Goal: Transaction & Acquisition: Book appointment/travel/reservation

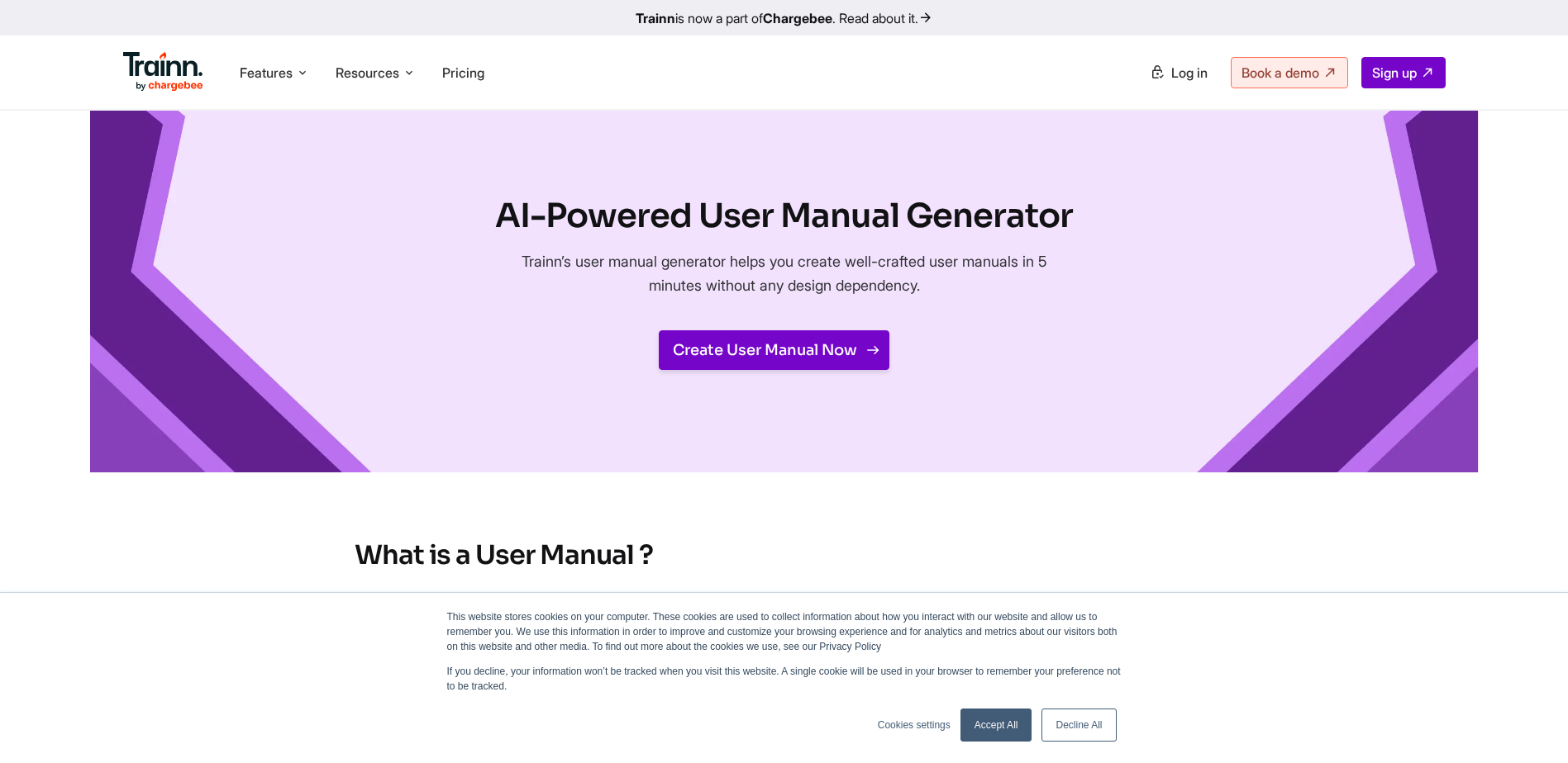
click at [753, 356] on link "Create User Manual Now" at bounding box center [774, 351] width 231 height 40
click at [307, 75] on icon at bounding box center [302, 73] width 14 height 16
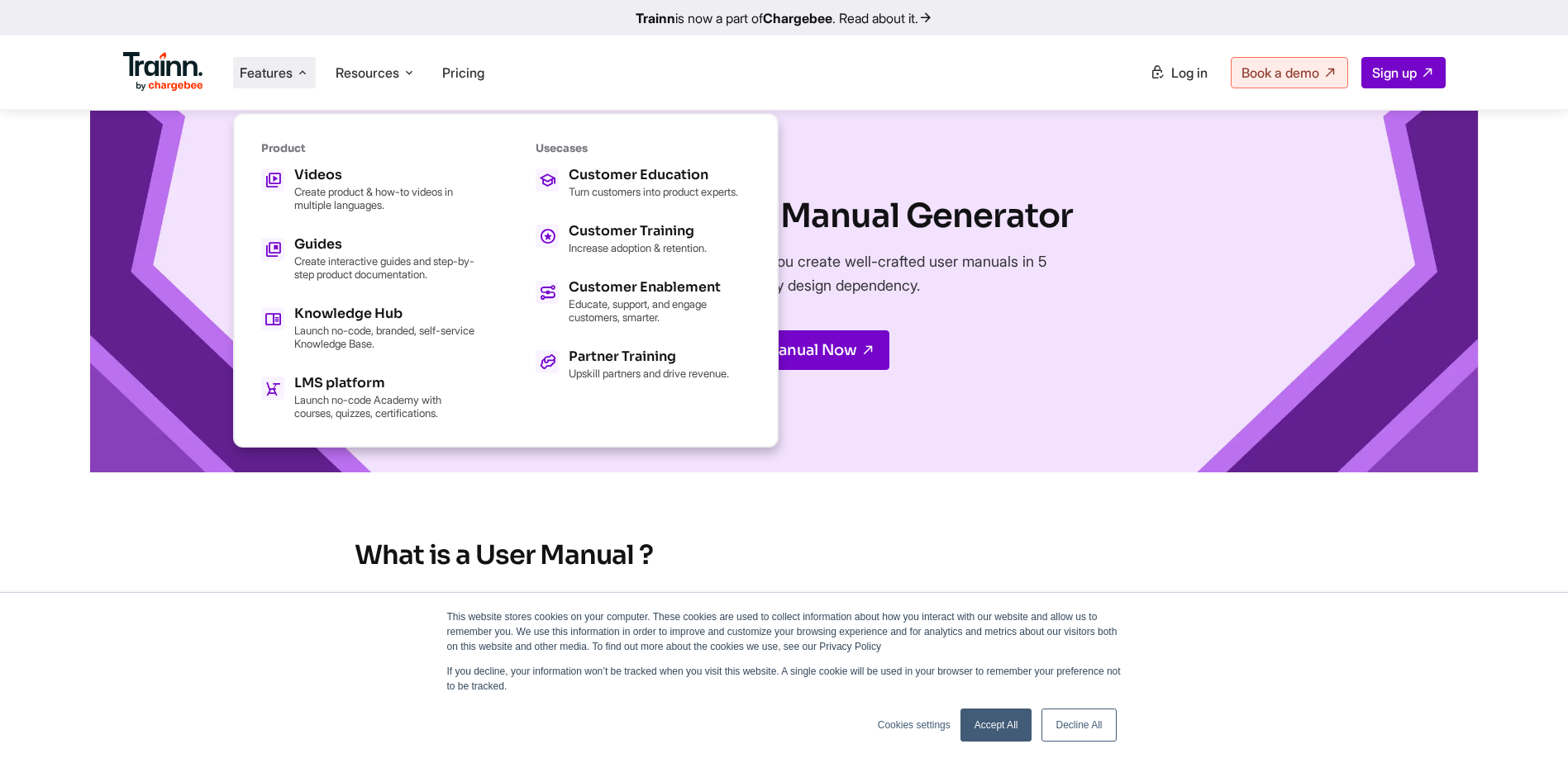
click at [890, 146] on div "AI-Powered User Manual Generator Trainn’s user manual generator helps you creat…" at bounding box center [784, 291] width 1389 height 362
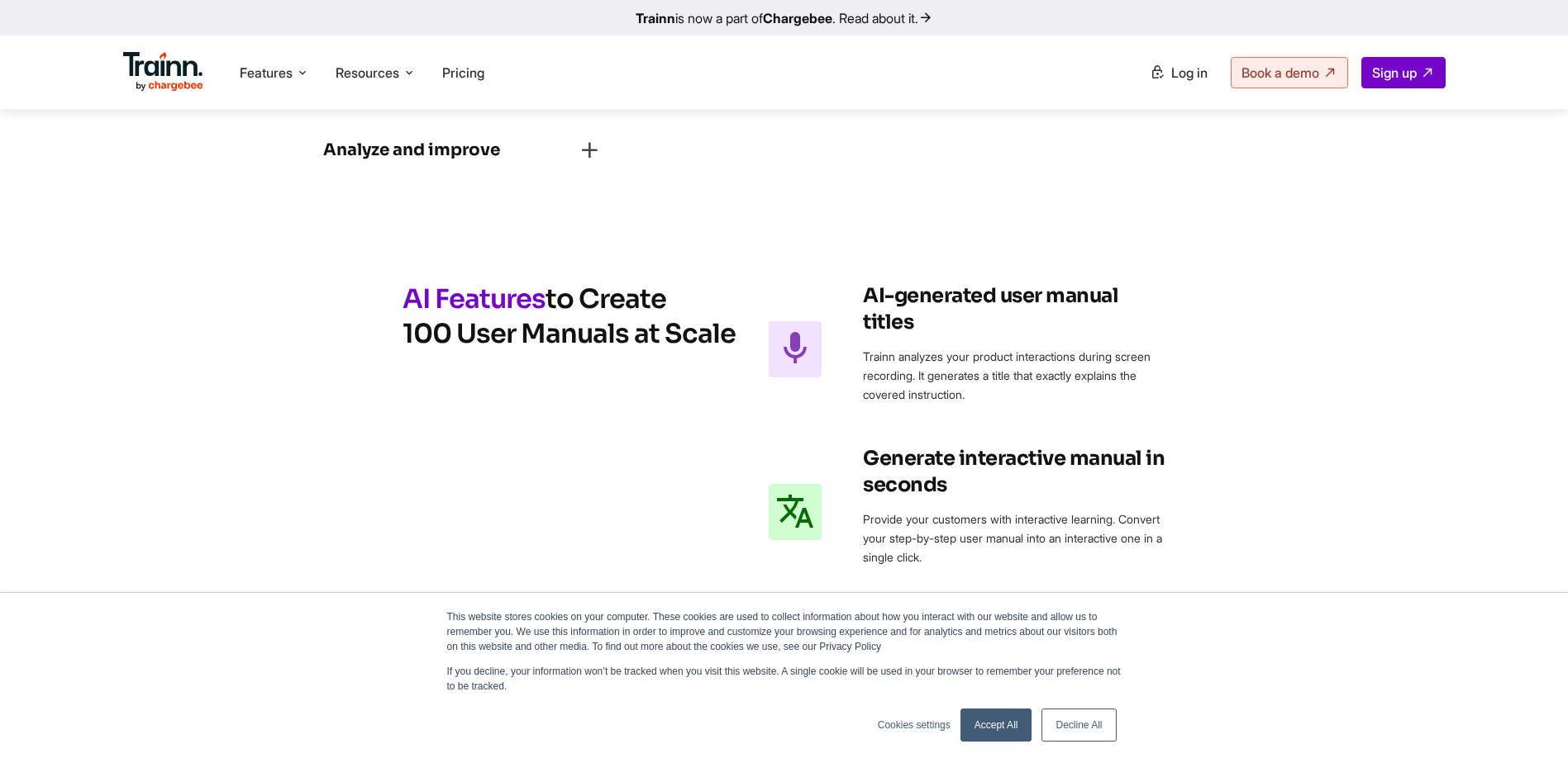
scroll to position [2809, 0]
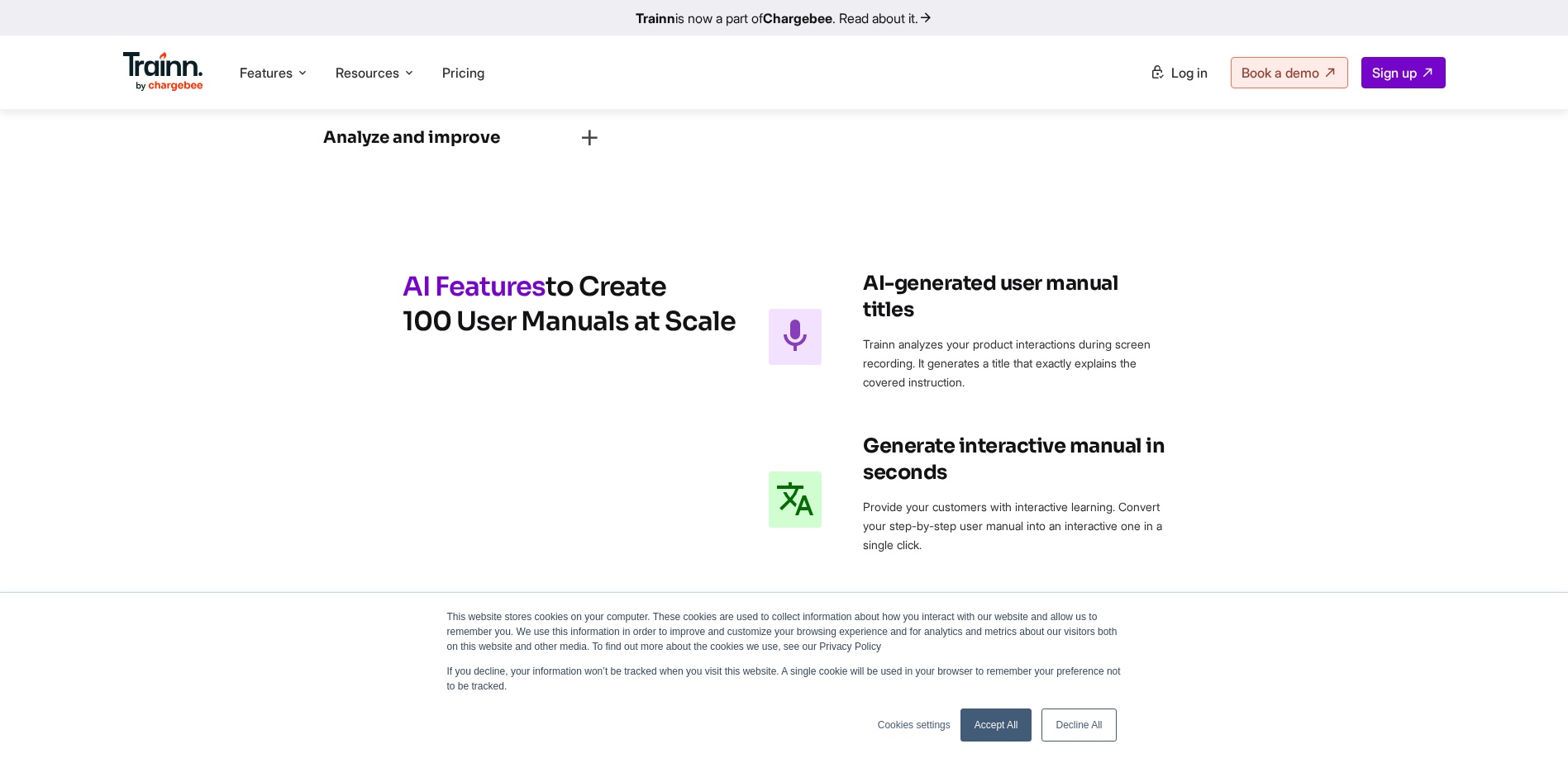
click at [1007, 727] on link "Accept All" at bounding box center [996, 726] width 72 height 33
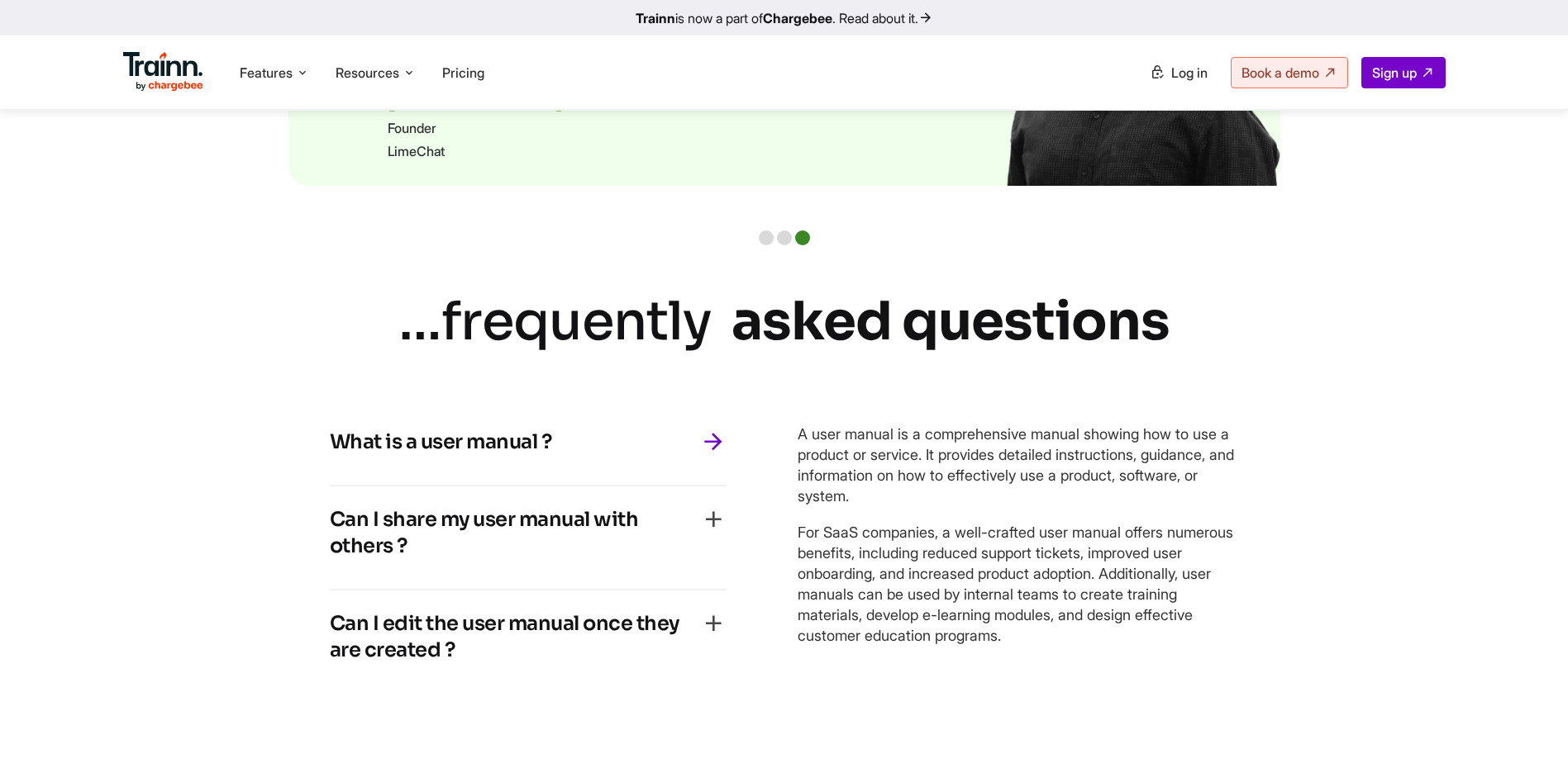
scroll to position [4531, 0]
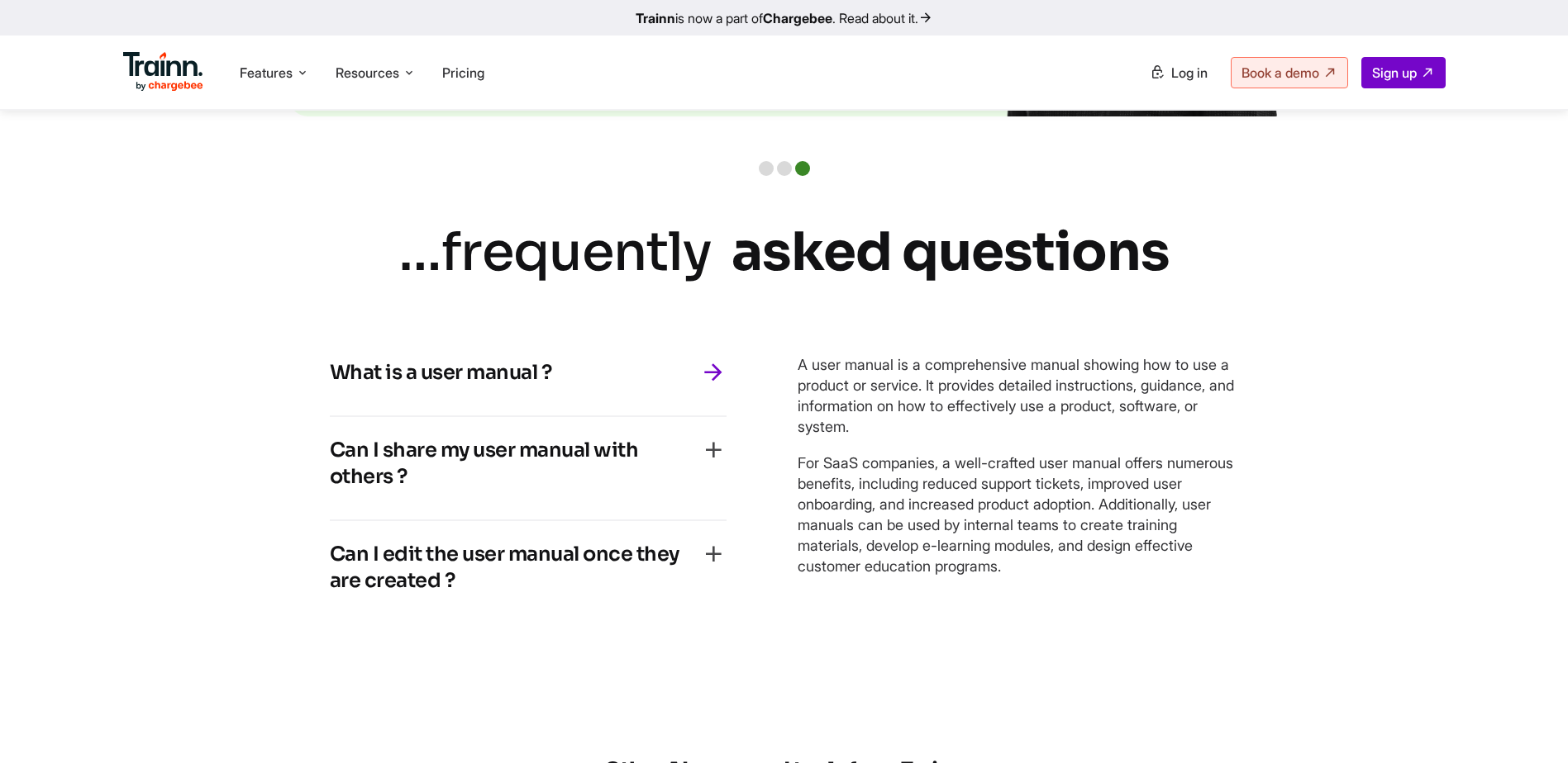
click at [711, 463] on icon "button" at bounding box center [713, 449] width 26 height 26
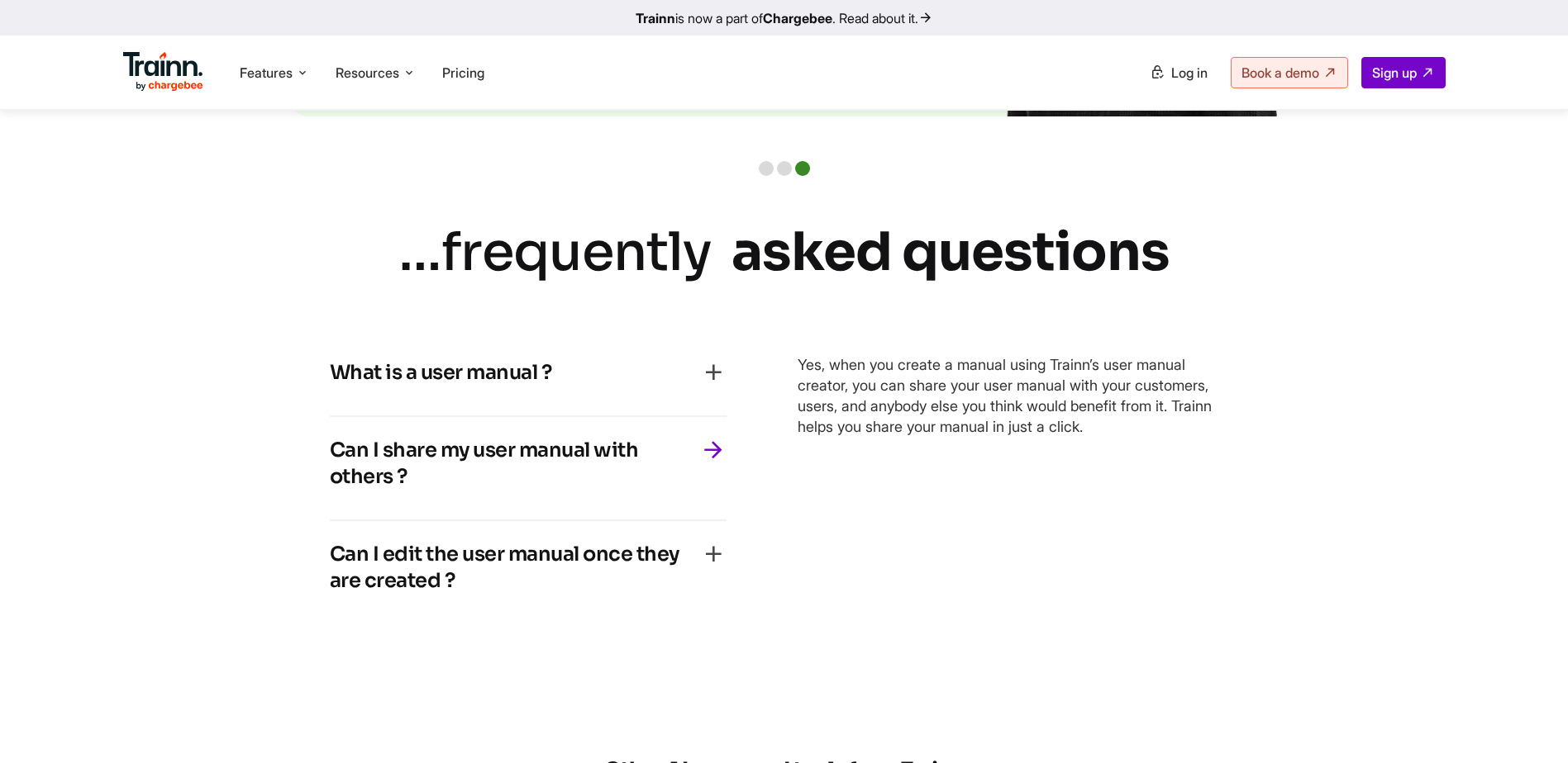
click at [711, 463] on icon "button" at bounding box center [713, 449] width 26 height 26
click at [715, 463] on icon "button" at bounding box center [713, 449] width 26 height 26
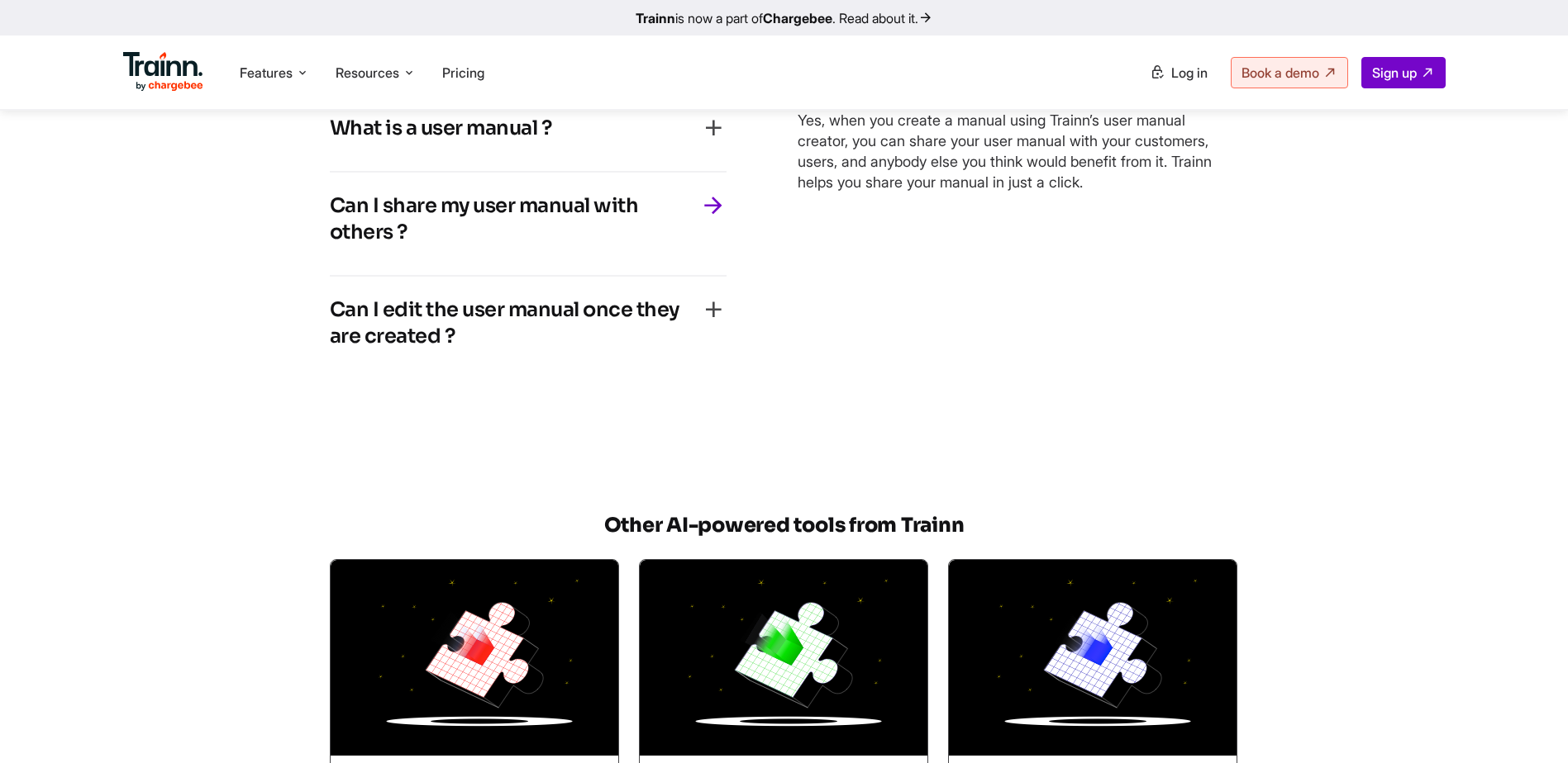
scroll to position [4779, 0]
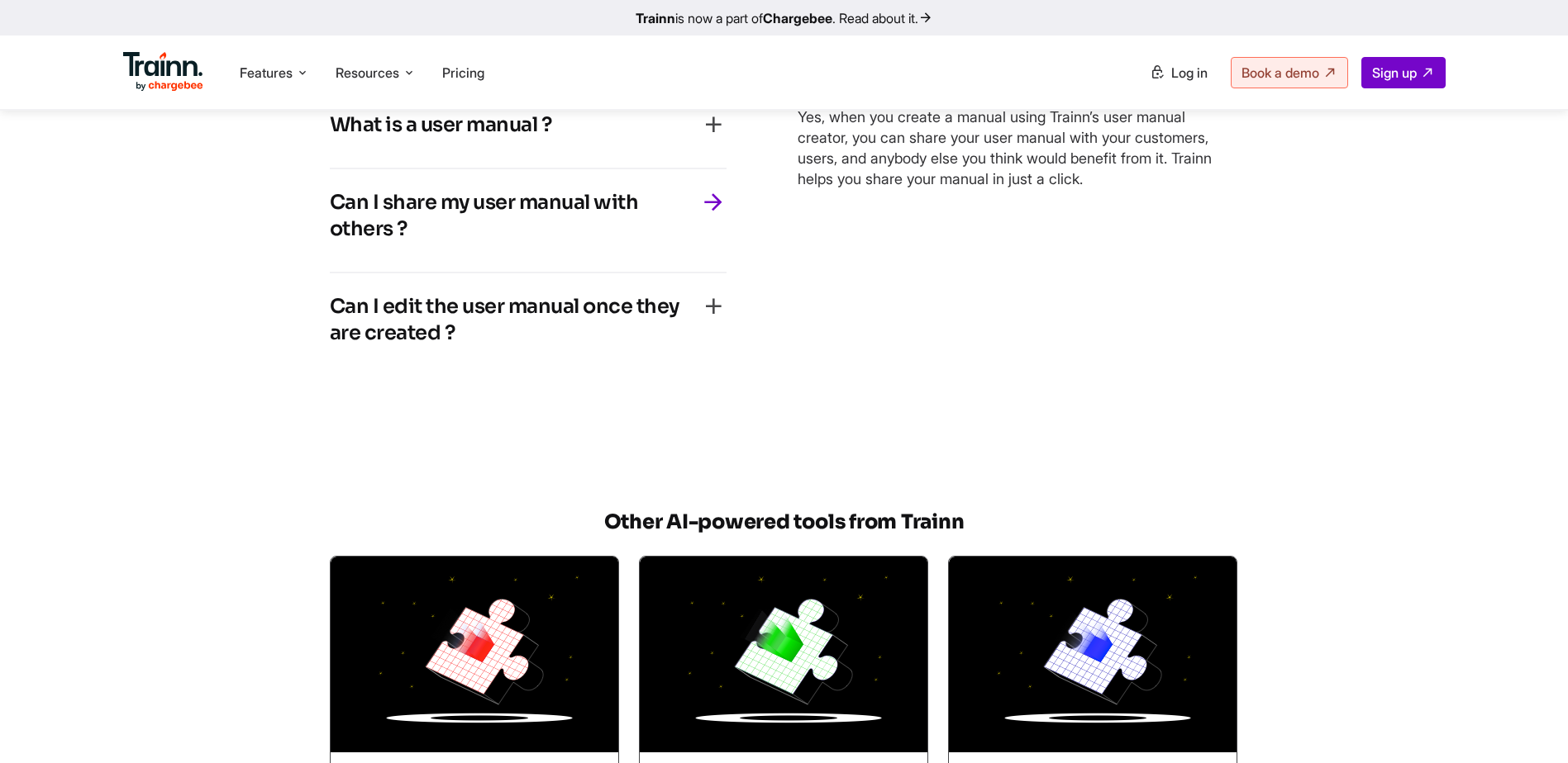
click at [714, 320] on icon "button" at bounding box center [713, 306] width 26 height 26
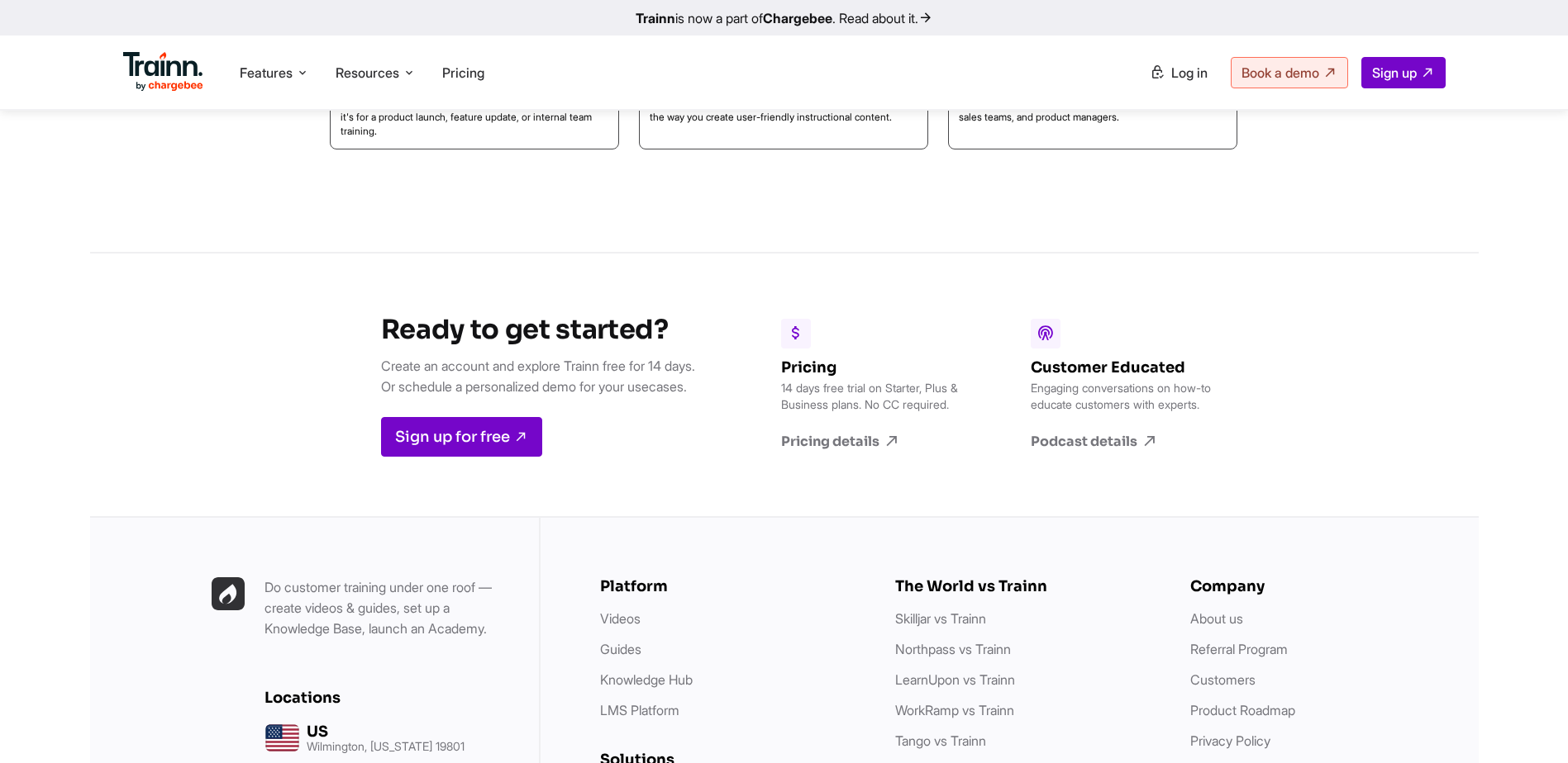
scroll to position [5754, 0]
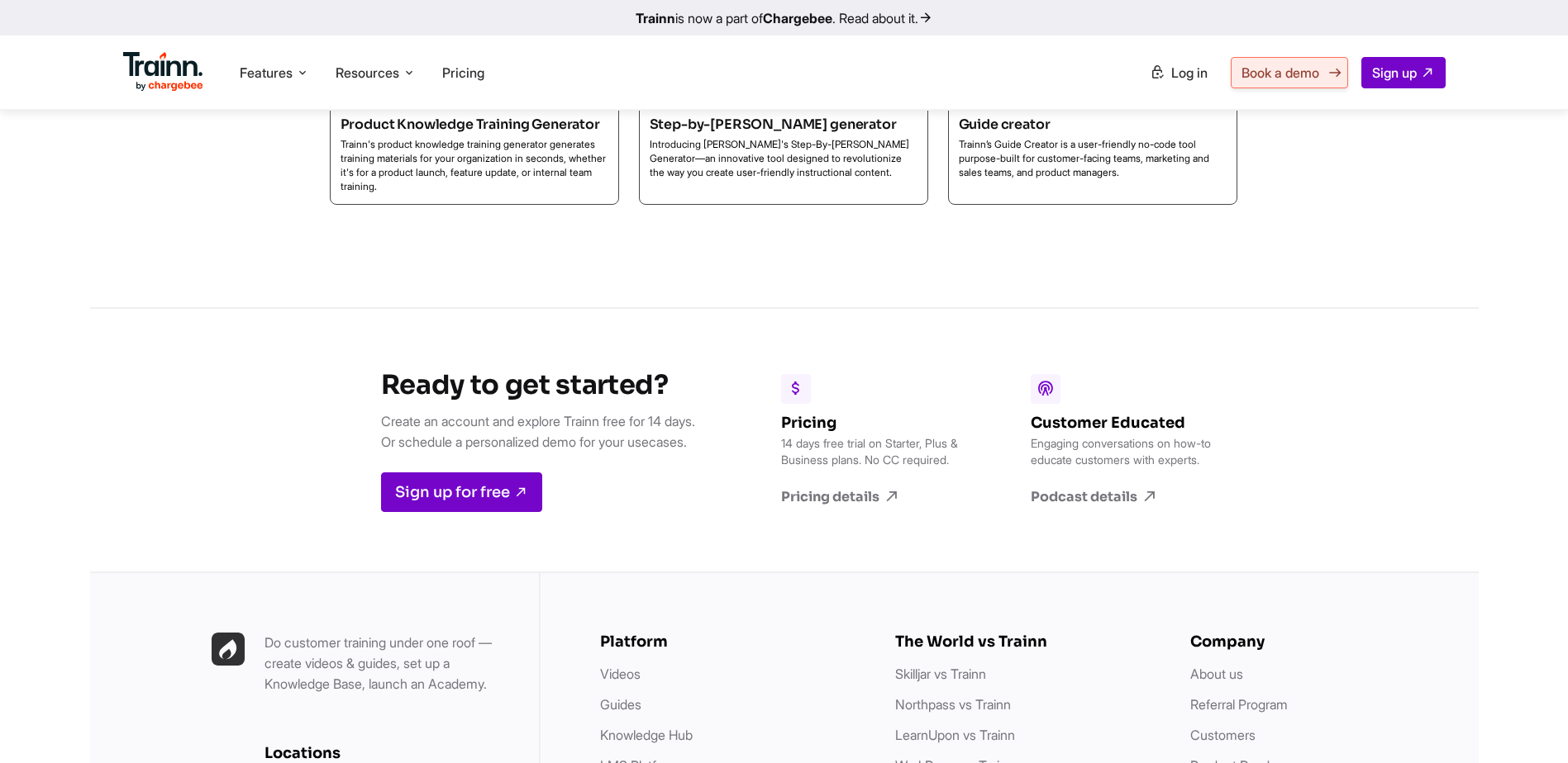
click at [1294, 80] on span "Book a demo" at bounding box center [1280, 73] width 78 height 16
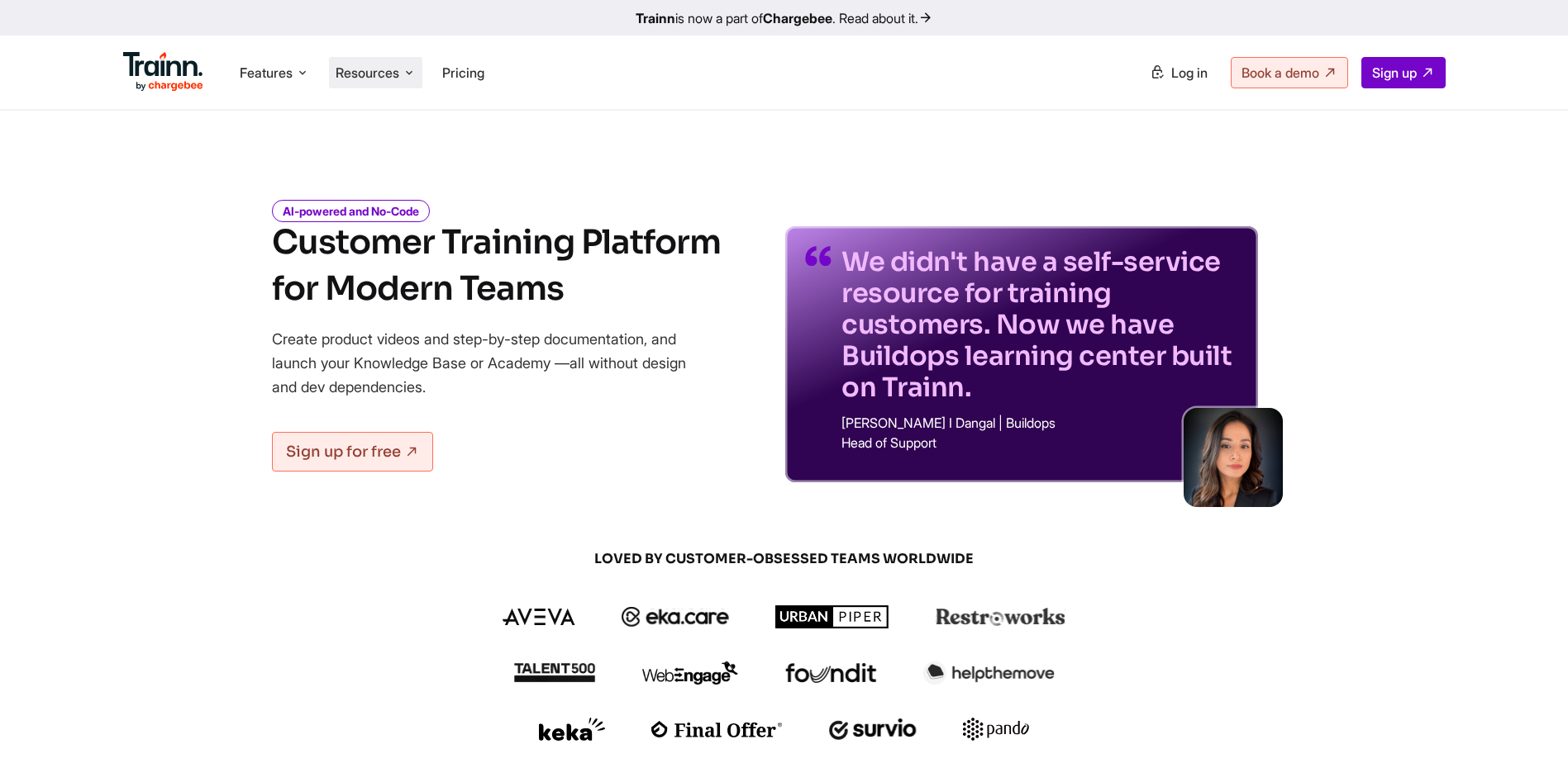
click at [388, 69] on span "Resources" at bounding box center [368, 73] width 64 height 18
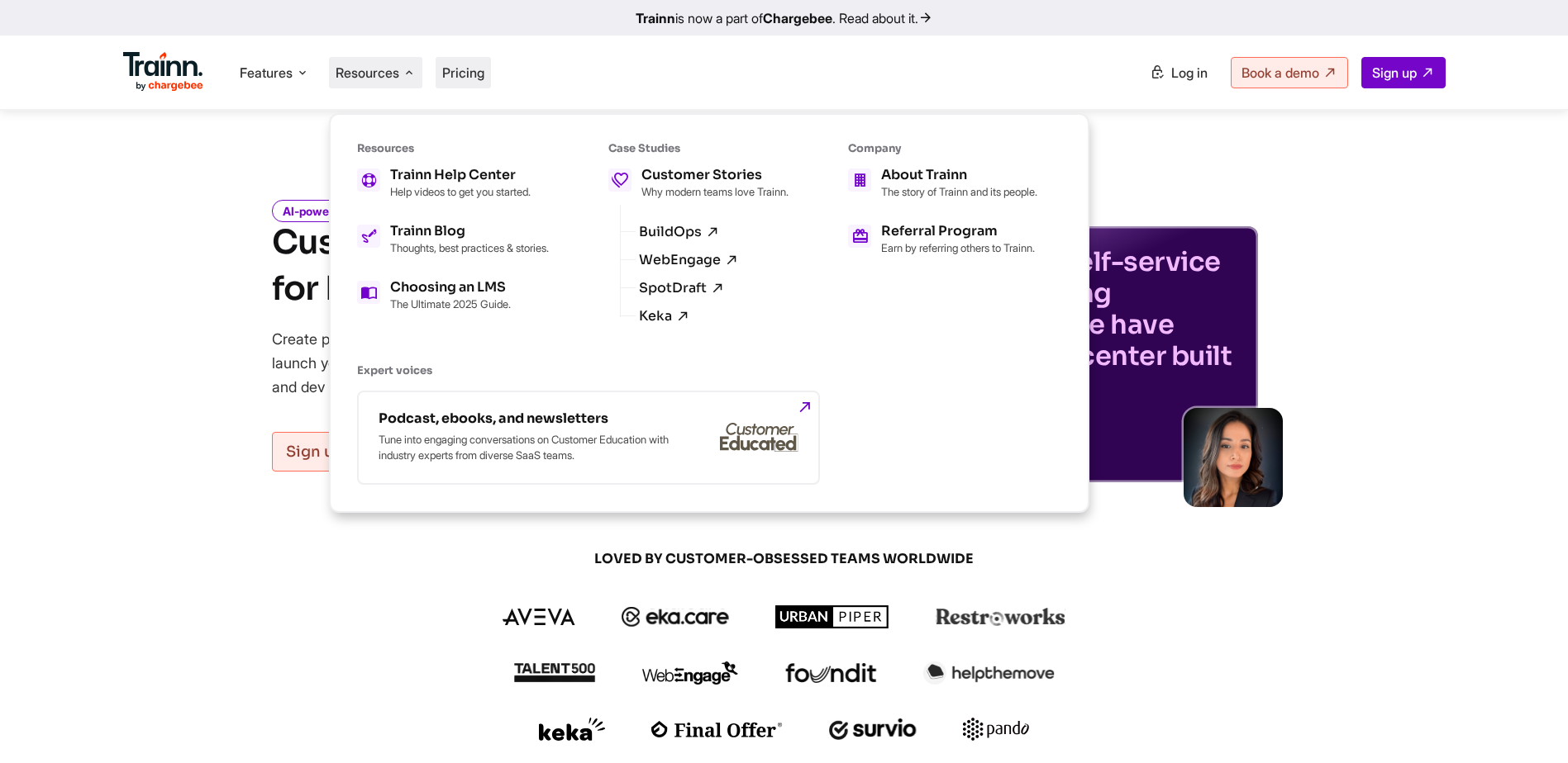
click at [457, 73] on span "Pricing" at bounding box center [463, 73] width 42 height 16
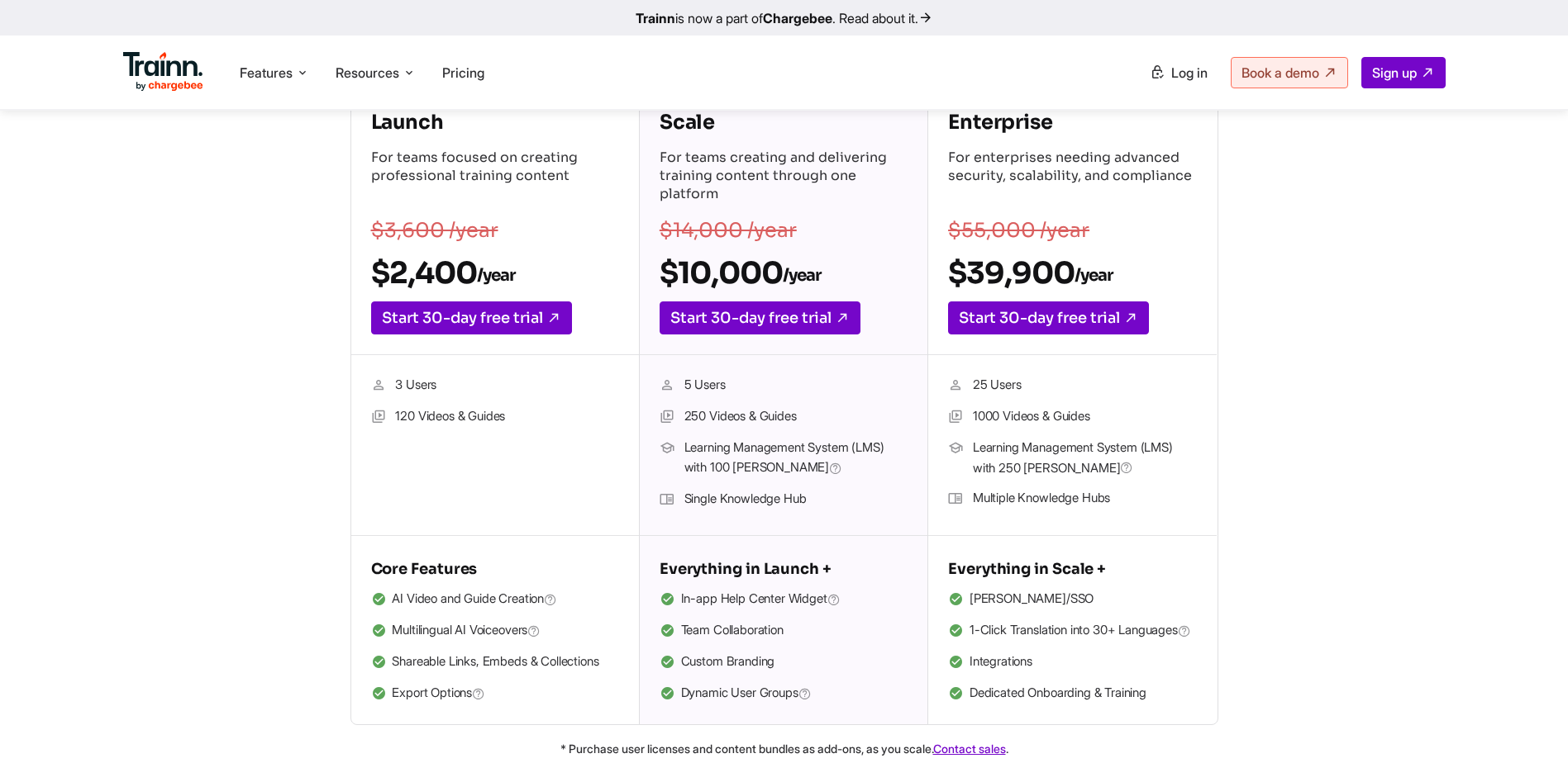
scroll to position [331, 0]
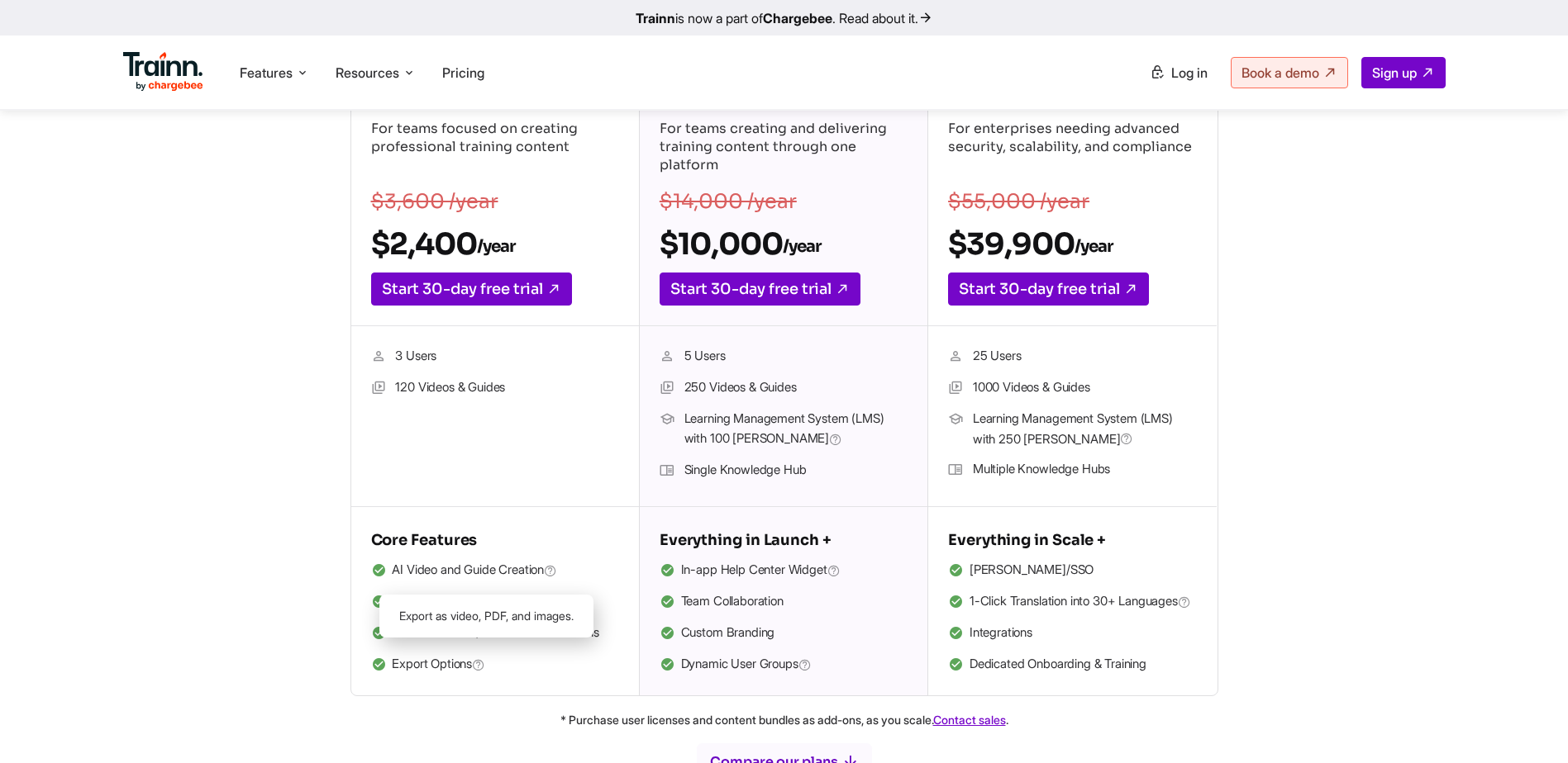
click at [485, 665] on icon at bounding box center [479, 665] width 14 height 15
click at [485, 669] on icon at bounding box center [479, 665] width 14 height 15
click at [485, 665] on icon at bounding box center [479, 665] width 14 height 15
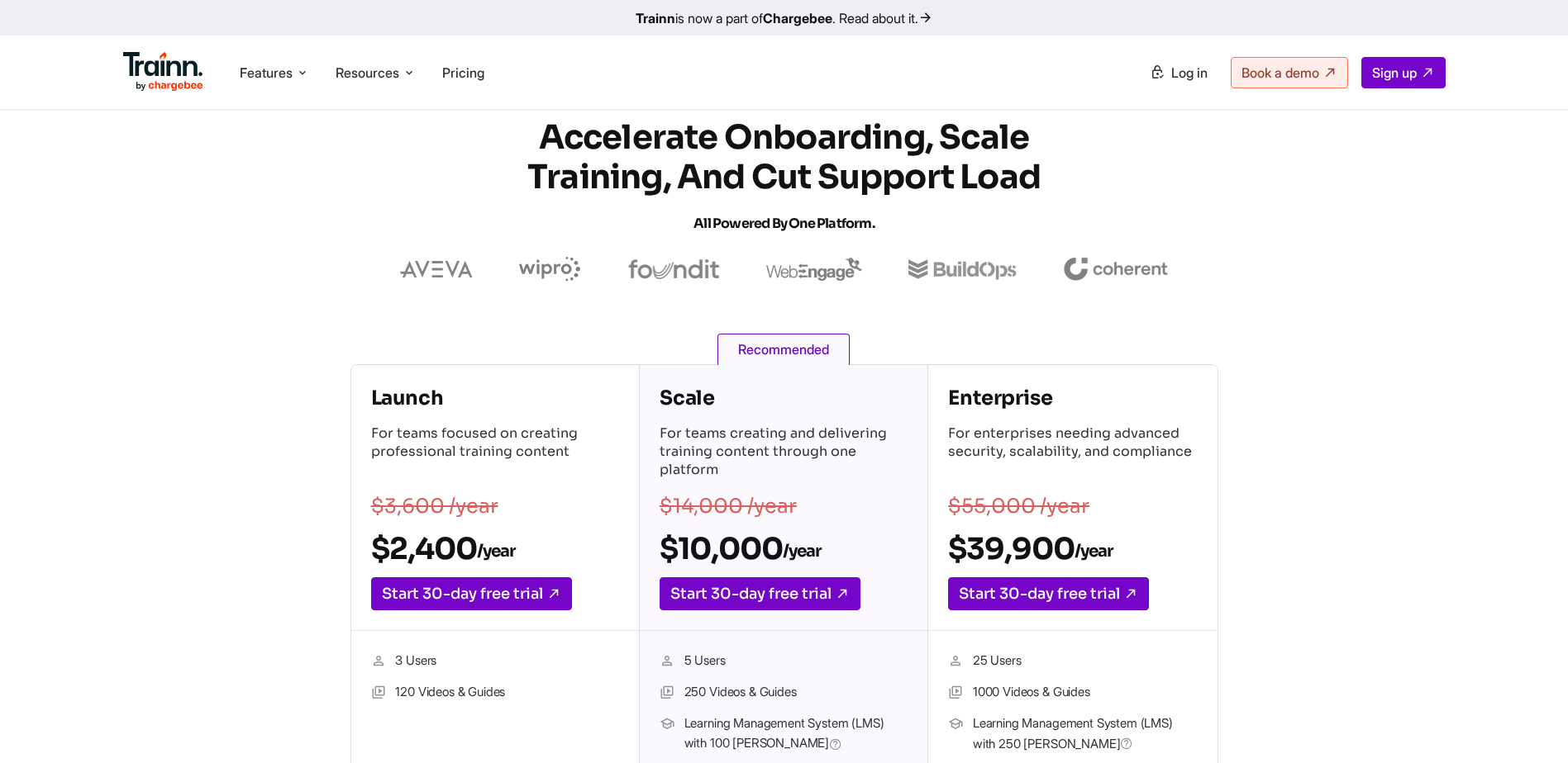
scroll to position [0, 0]
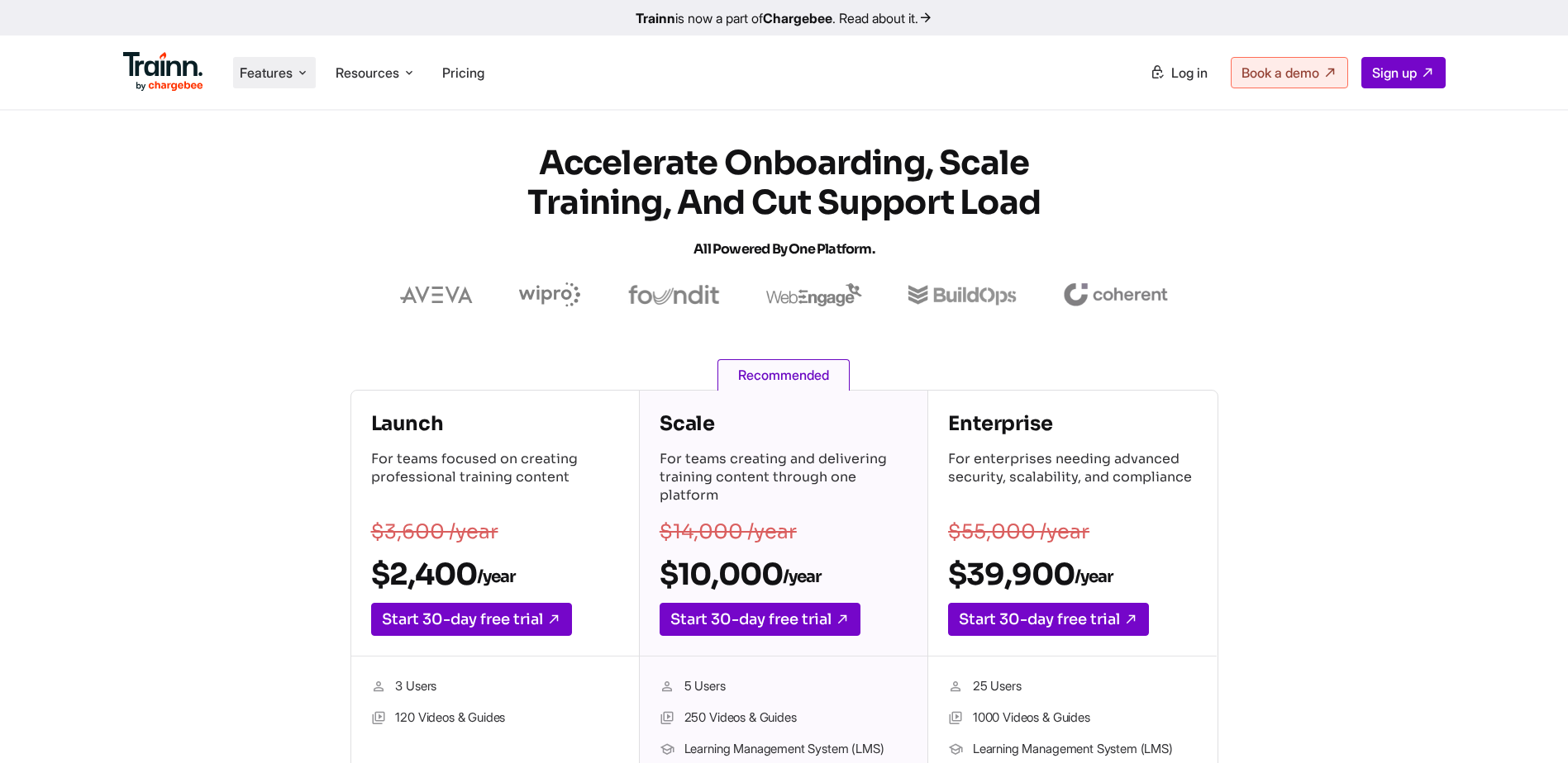
click at [291, 75] on span "Features" at bounding box center [266, 73] width 53 height 18
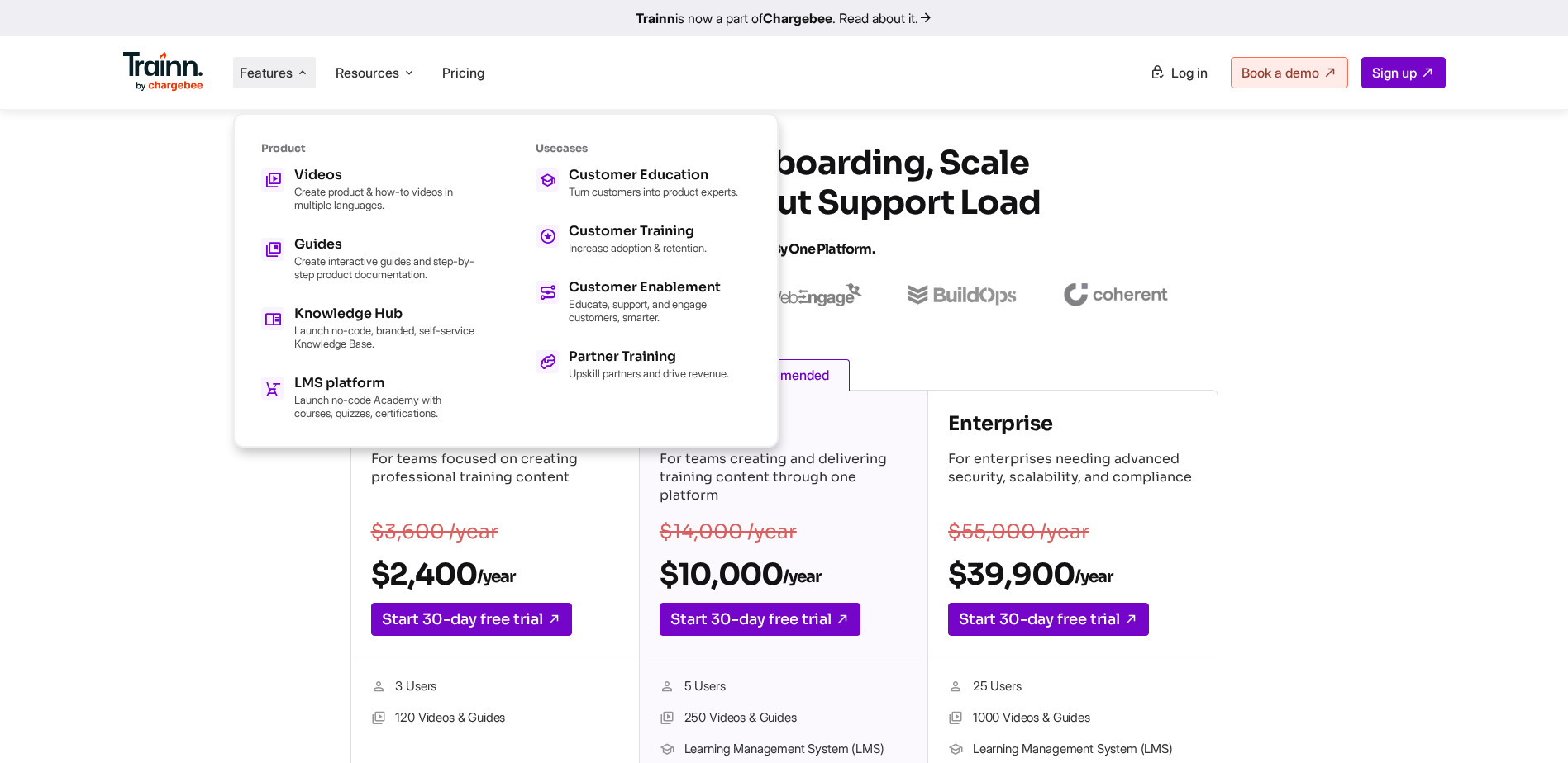
click at [144, 260] on section "Accelerate Onboarding, Scale Training, and Cut Support Load All Powered by One …" at bounding box center [784, 225] width 1389 height 163
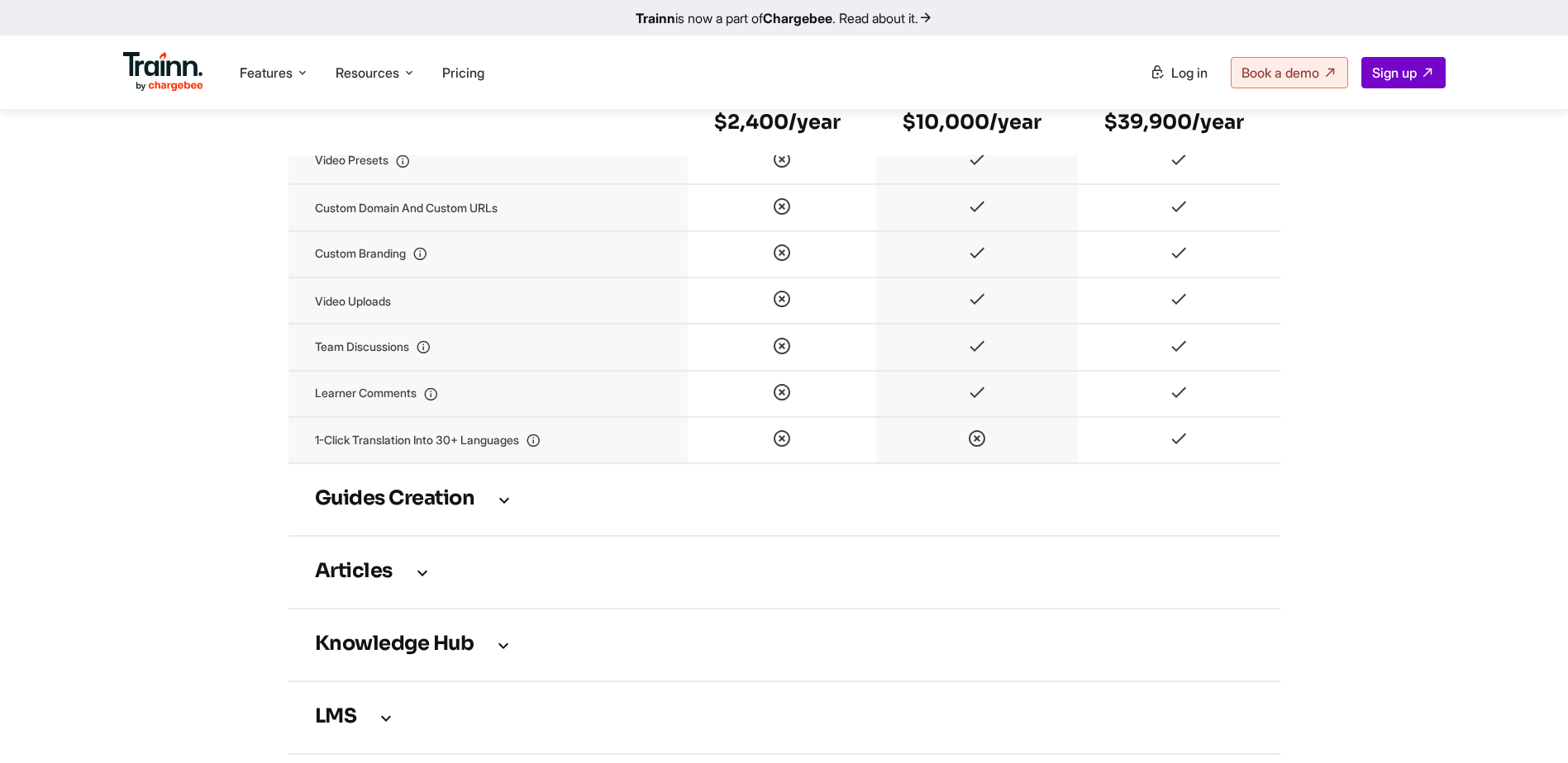
scroll to position [2148, 0]
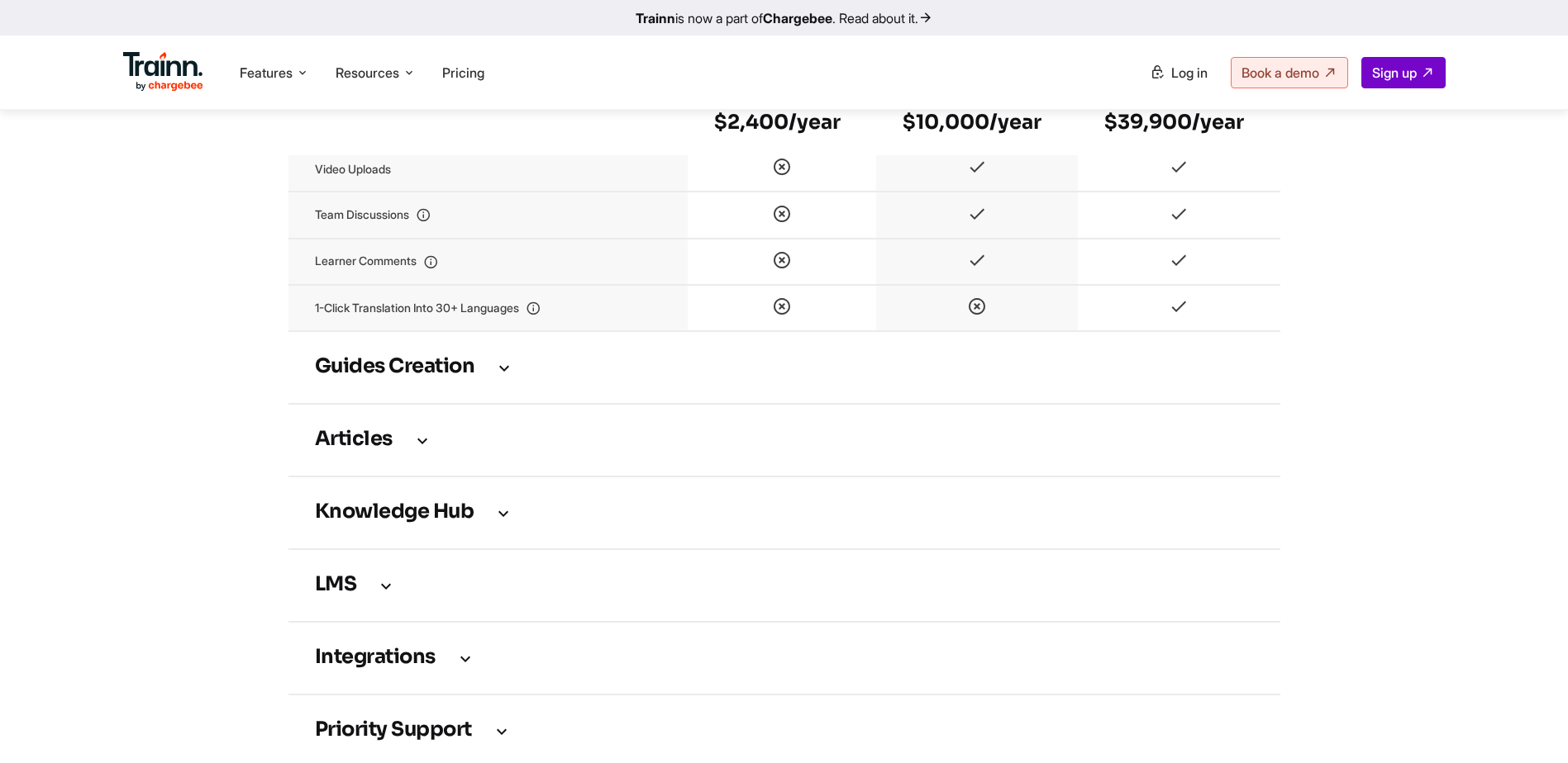
click at [506, 376] on icon at bounding box center [504, 367] width 20 height 18
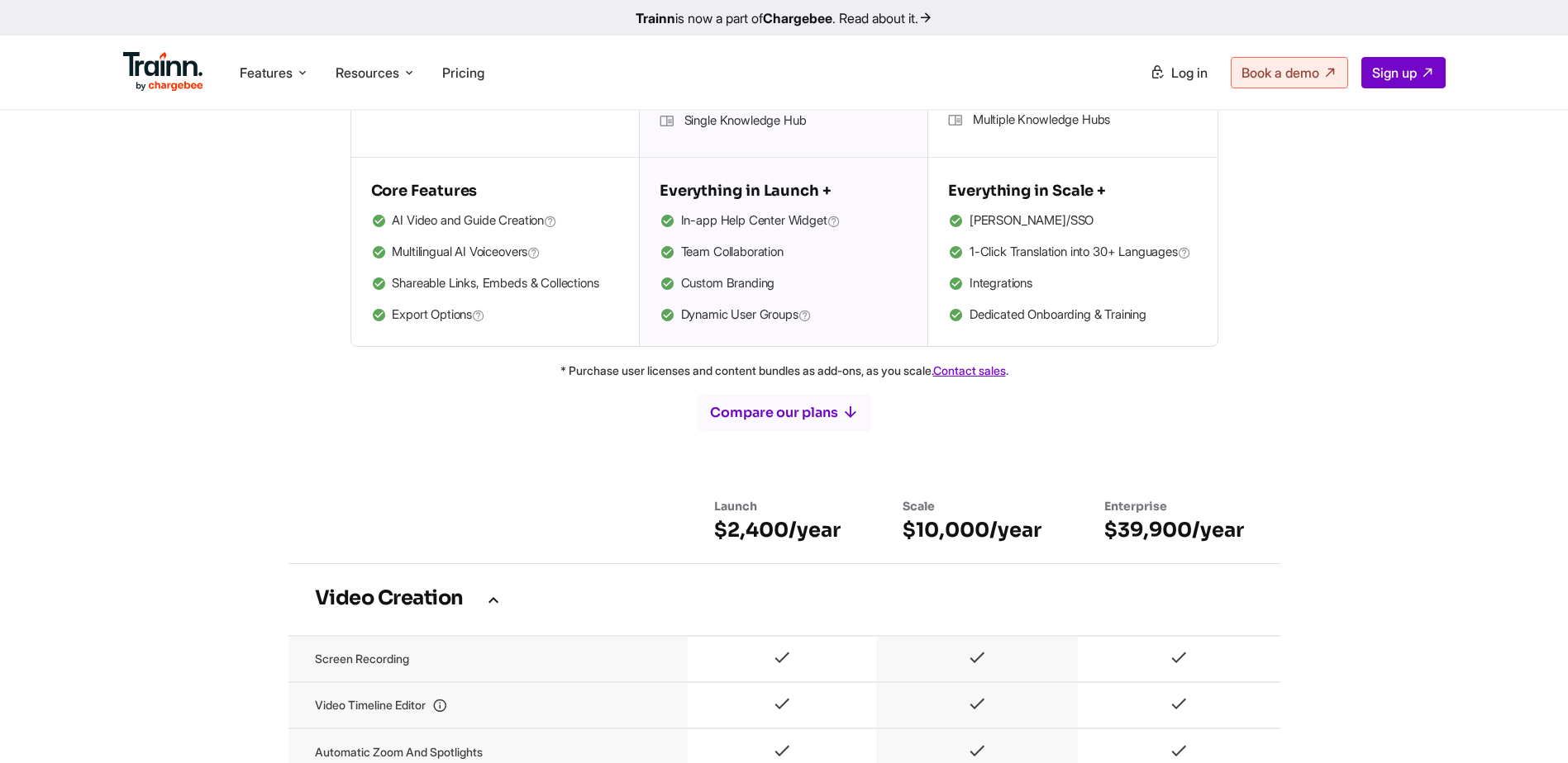
scroll to position [0, 0]
